Goal: Check status: Check status

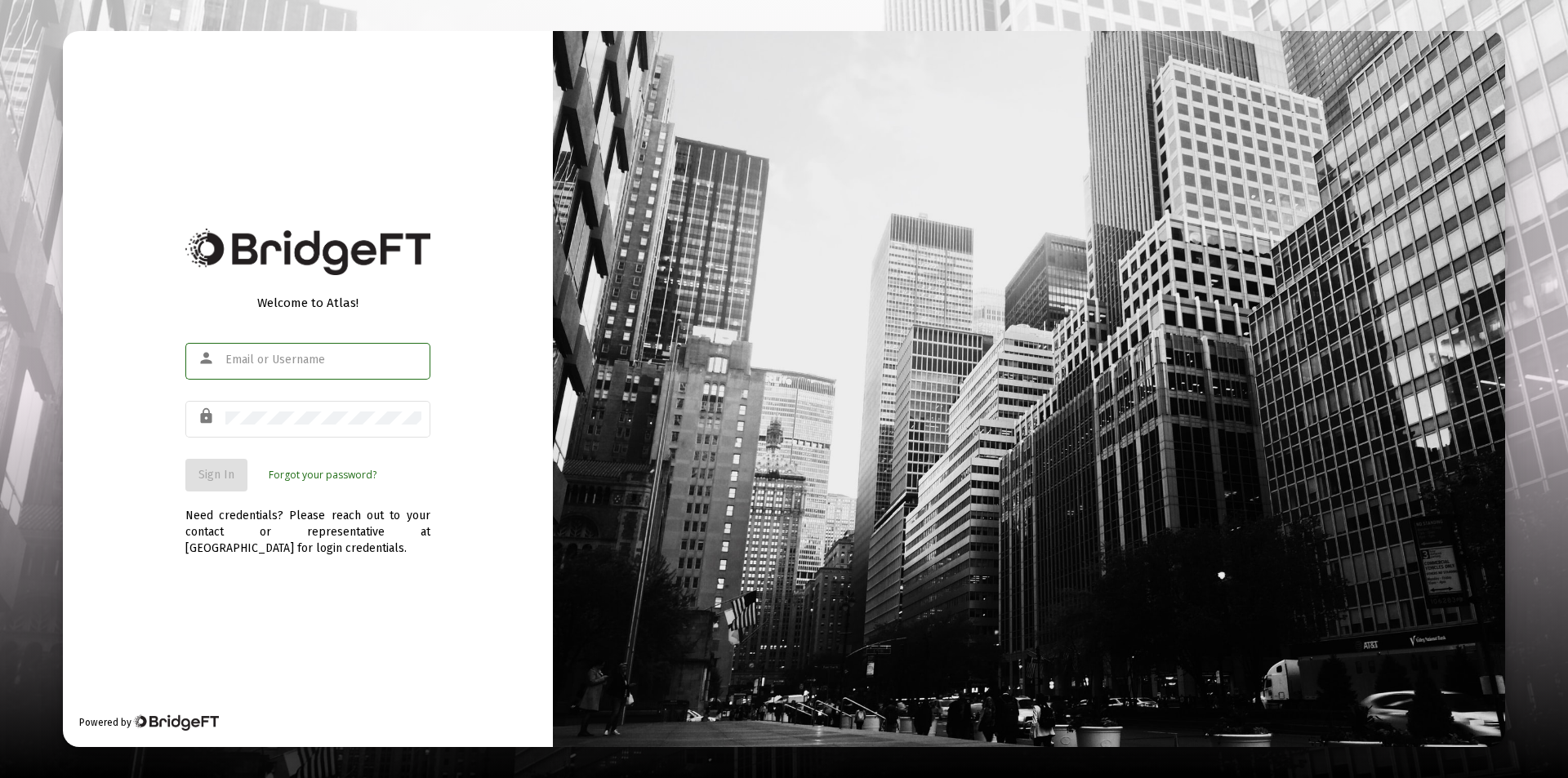
type input "[PERSON_NAME][EMAIL_ADDRESS][DOMAIN_NAME]"
drag, startPoint x: 334, startPoint y: 558, endPoint x: 324, endPoint y: 550, distance: 12.8
click at [332, 557] on div "Welcome to Atlas! person [PERSON_NAME][EMAIL_ADDRESS][DOMAIN_NAME] lock Sign In…" at bounding box center [307, 389] width 490 height 716
click at [224, 477] on span "Sign In" at bounding box center [216, 475] width 36 height 14
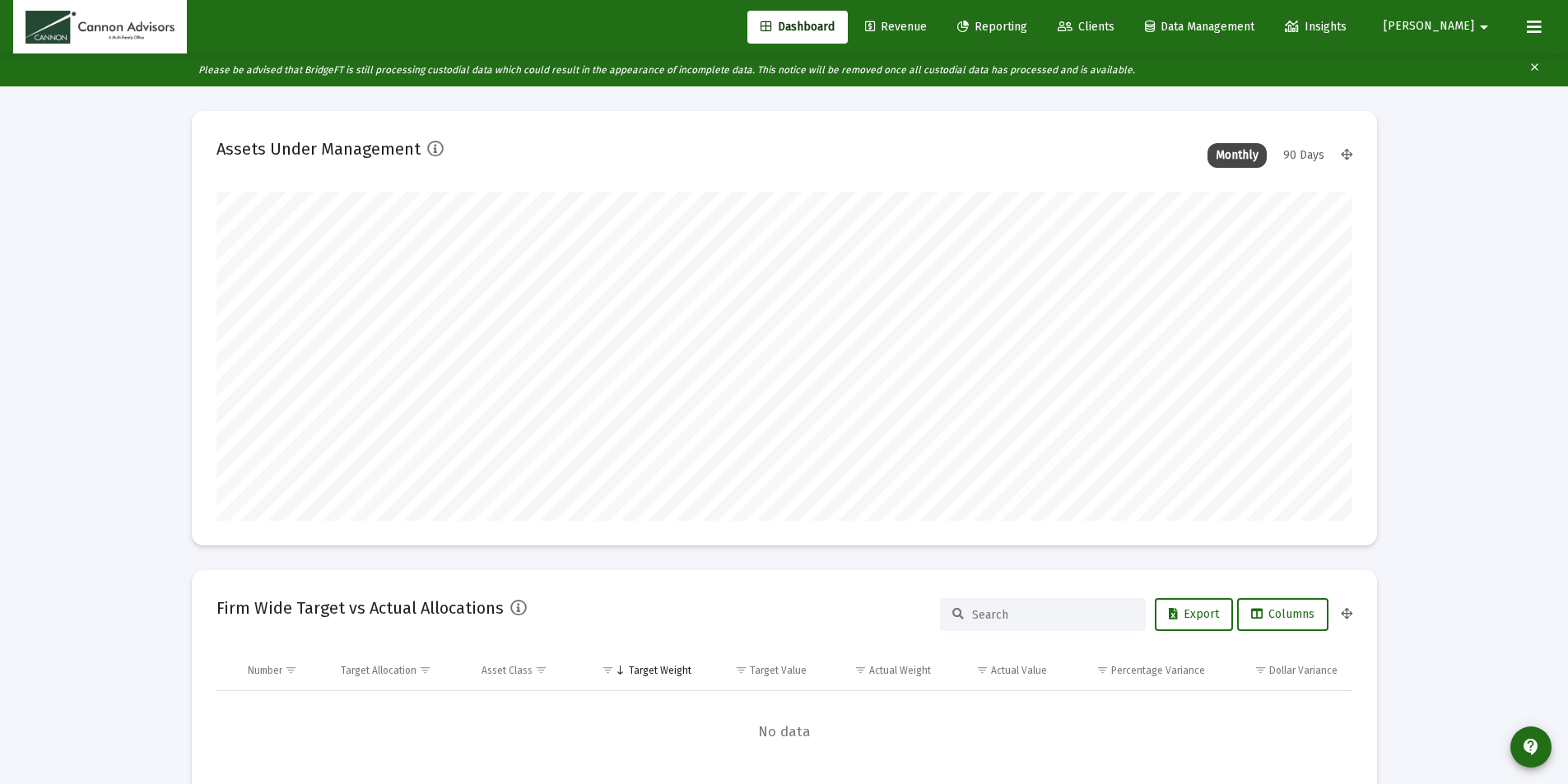
scroll to position [329, 612]
type input "[DATE]"
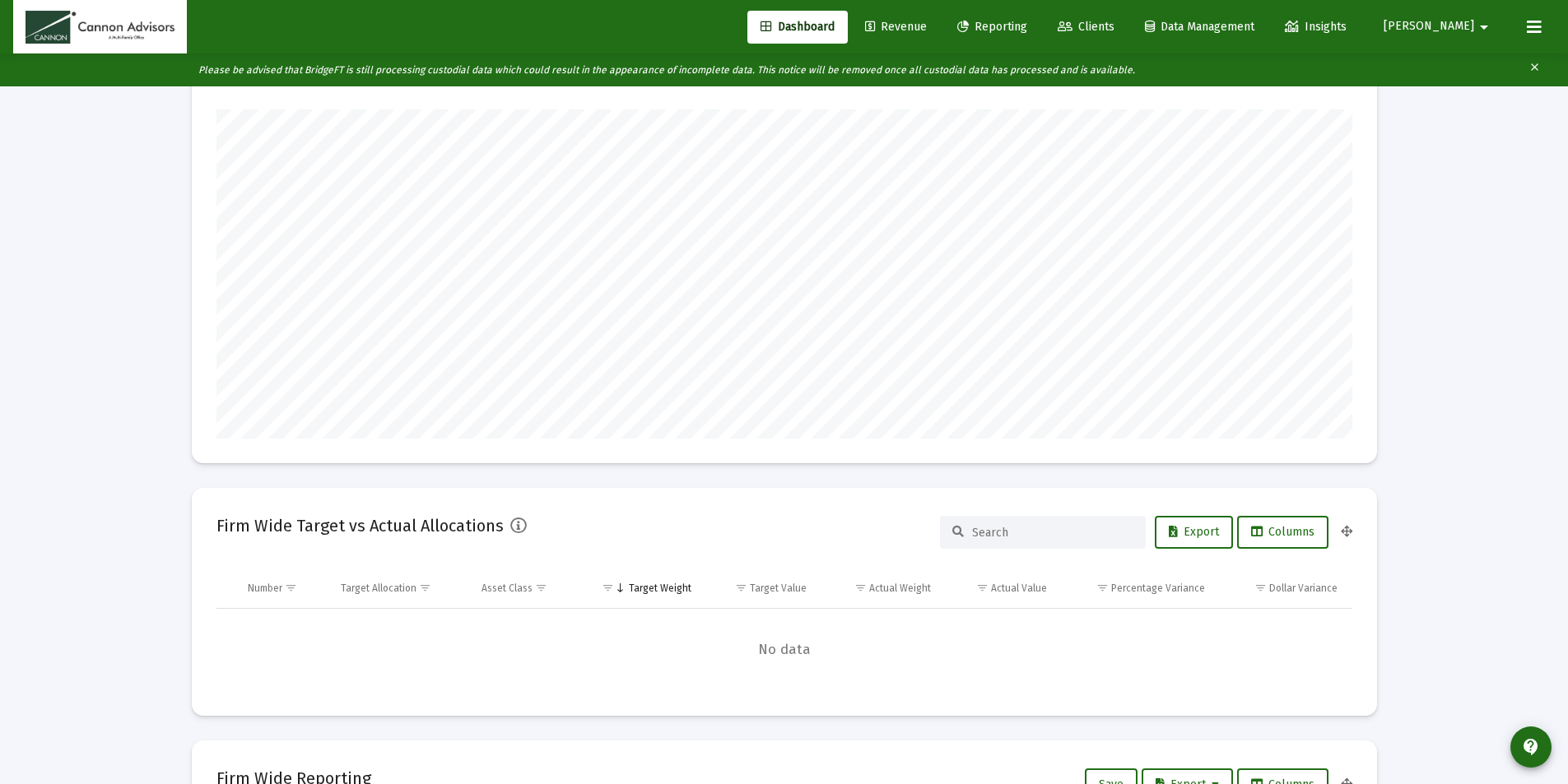
scroll to position [329, 531]
